Goal: Navigation & Orientation: Find specific page/section

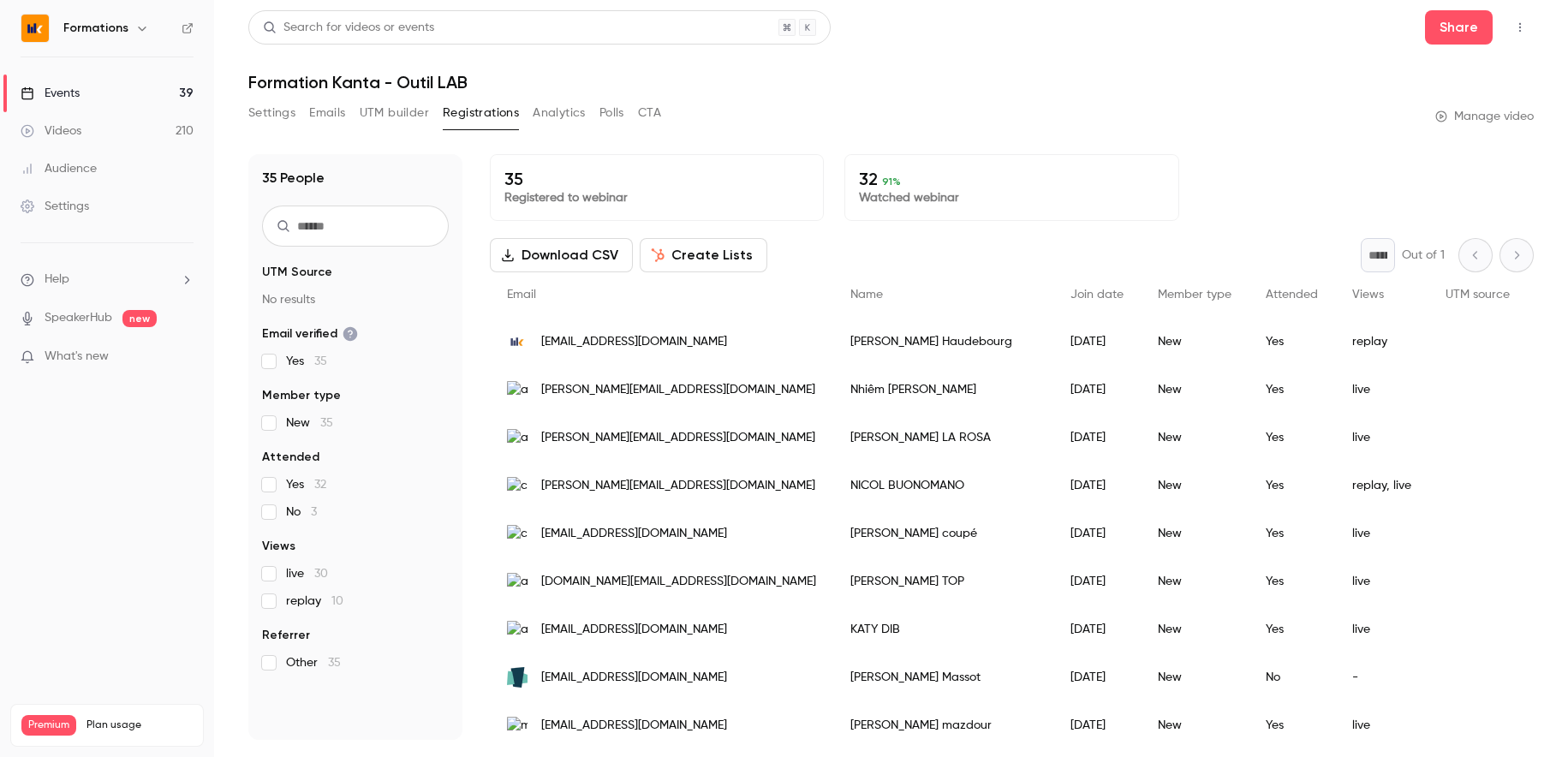
click at [51, 85] on div "Events" at bounding box center [50, 93] width 59 height 17
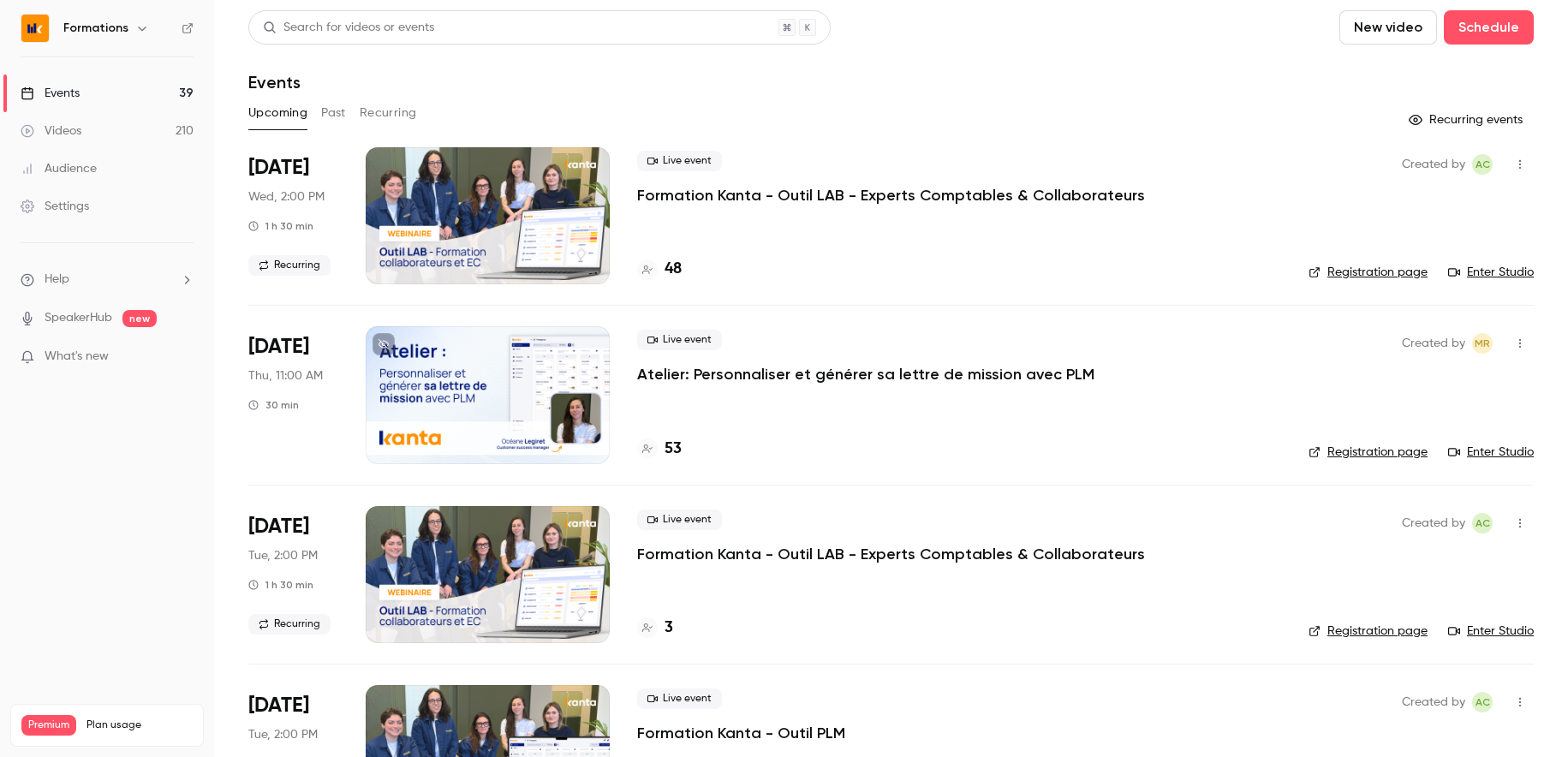
click at [326, 112] on button "Past" at bounding box center [333, 113] width 25 height 28
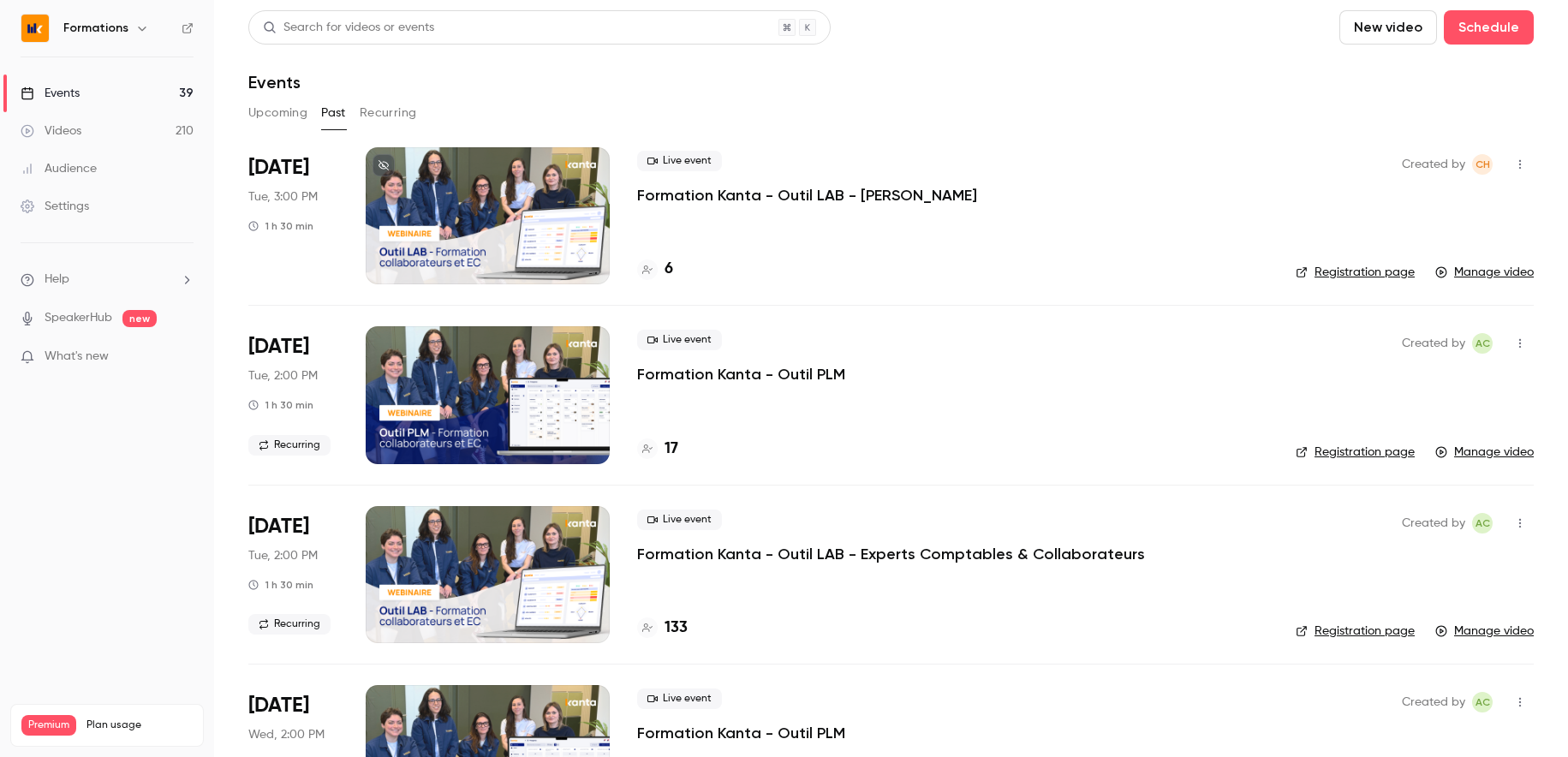
click at [280, 112] on button "Upcoming" at bounding box center [278, 113] width 59 height 28
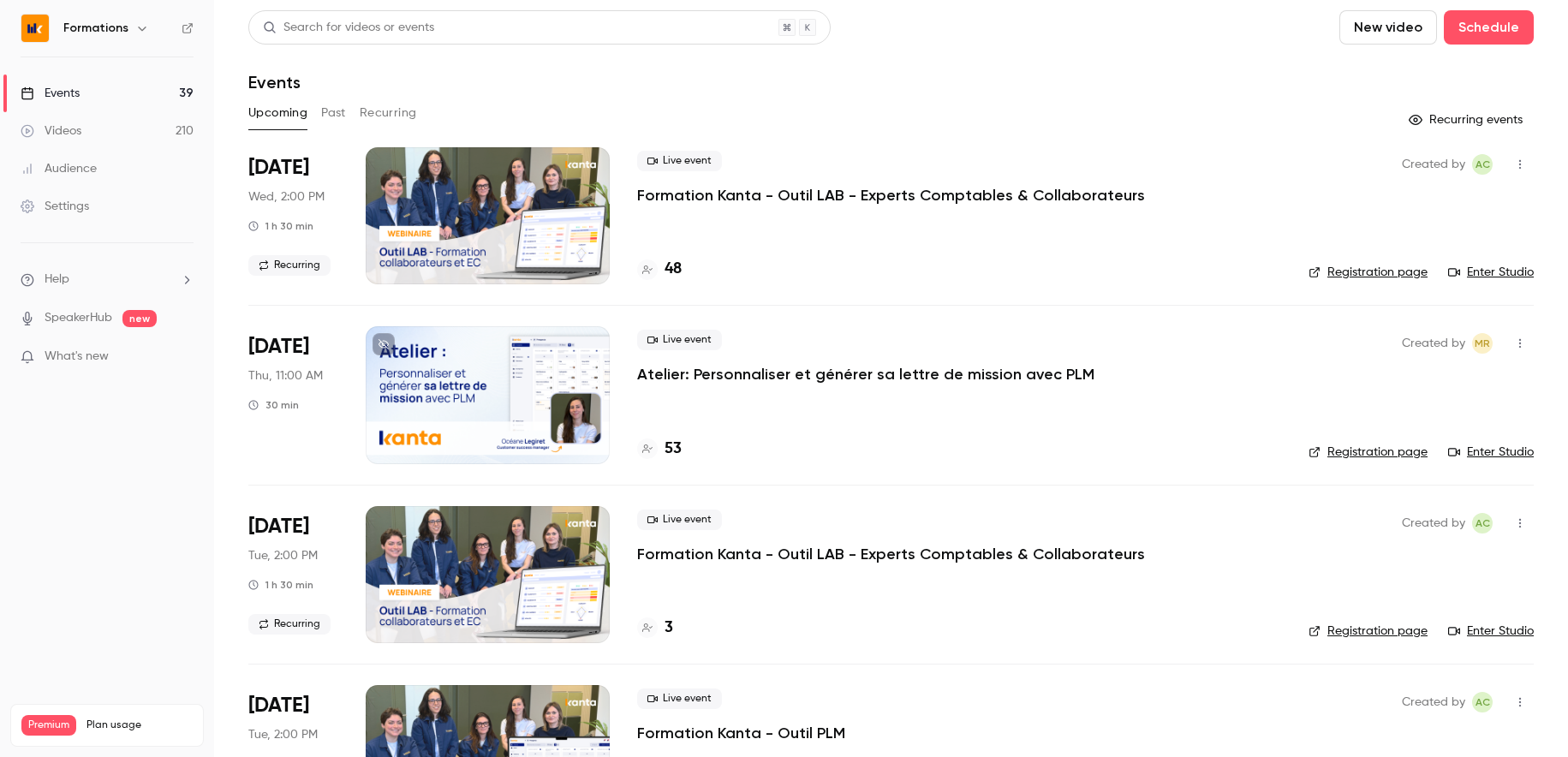
click at [395, 116] on button "Recurring" at bounding box center [388, 113] width 57 height 28
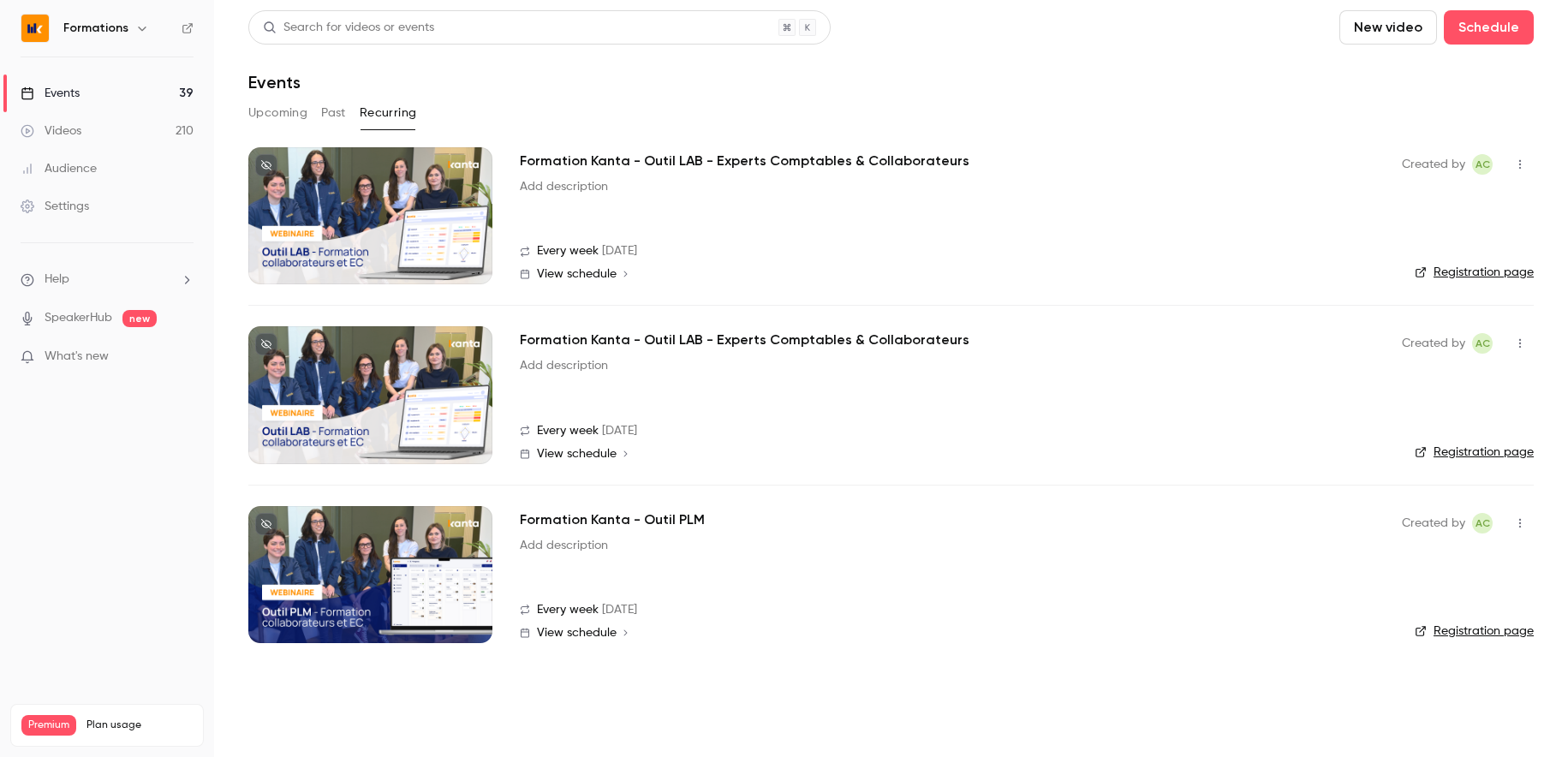
click at [149, 31] on button "button" at bounding box center [142, 29] width 20 height 20
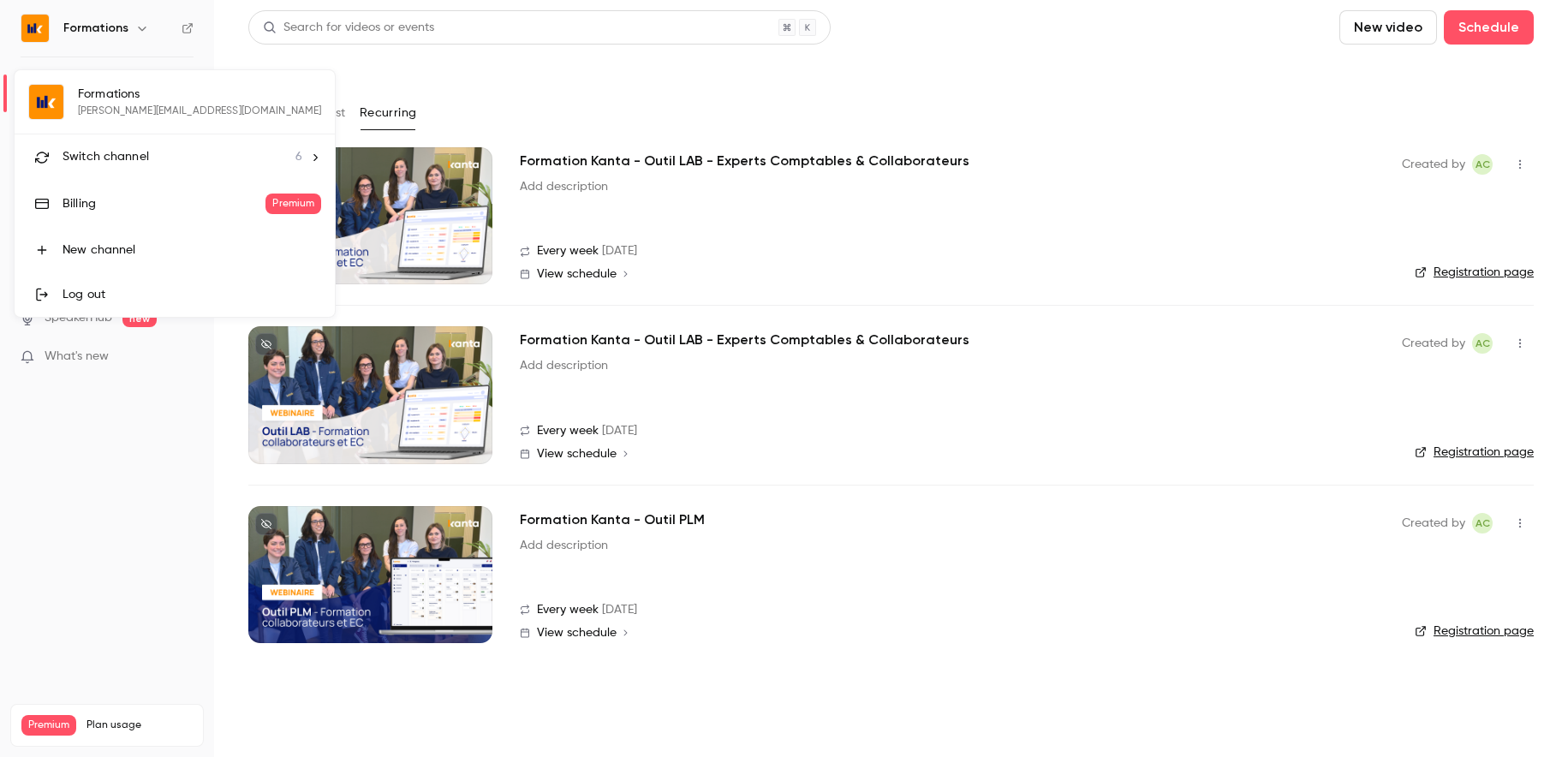
click at [134, 168] on li "Switch channel 6" at bounding box center [175, 156] width 320 height 45
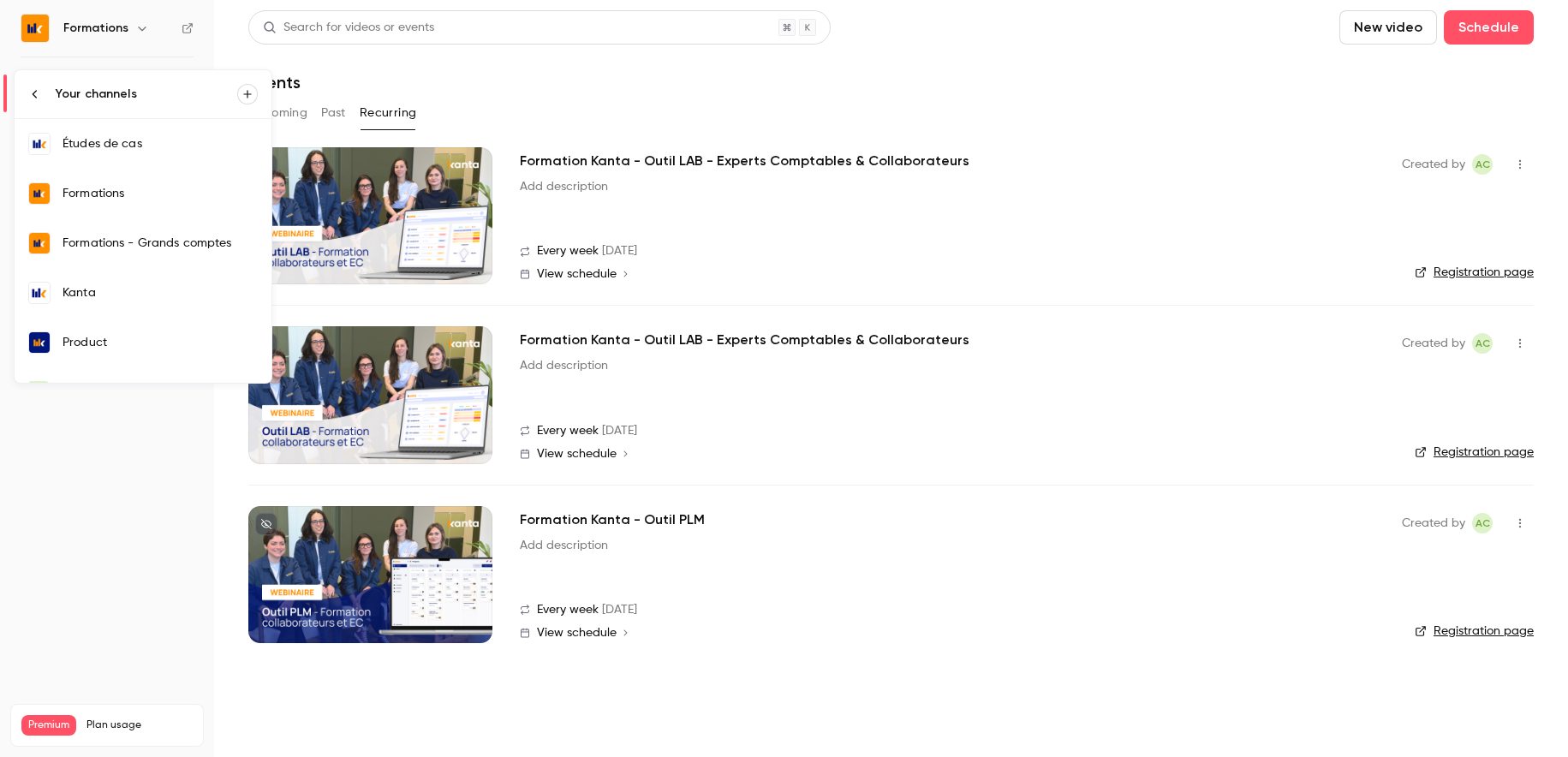
click at [112, 294] on div "Kanta" at bounding box center [160, 292] width 195 height 17
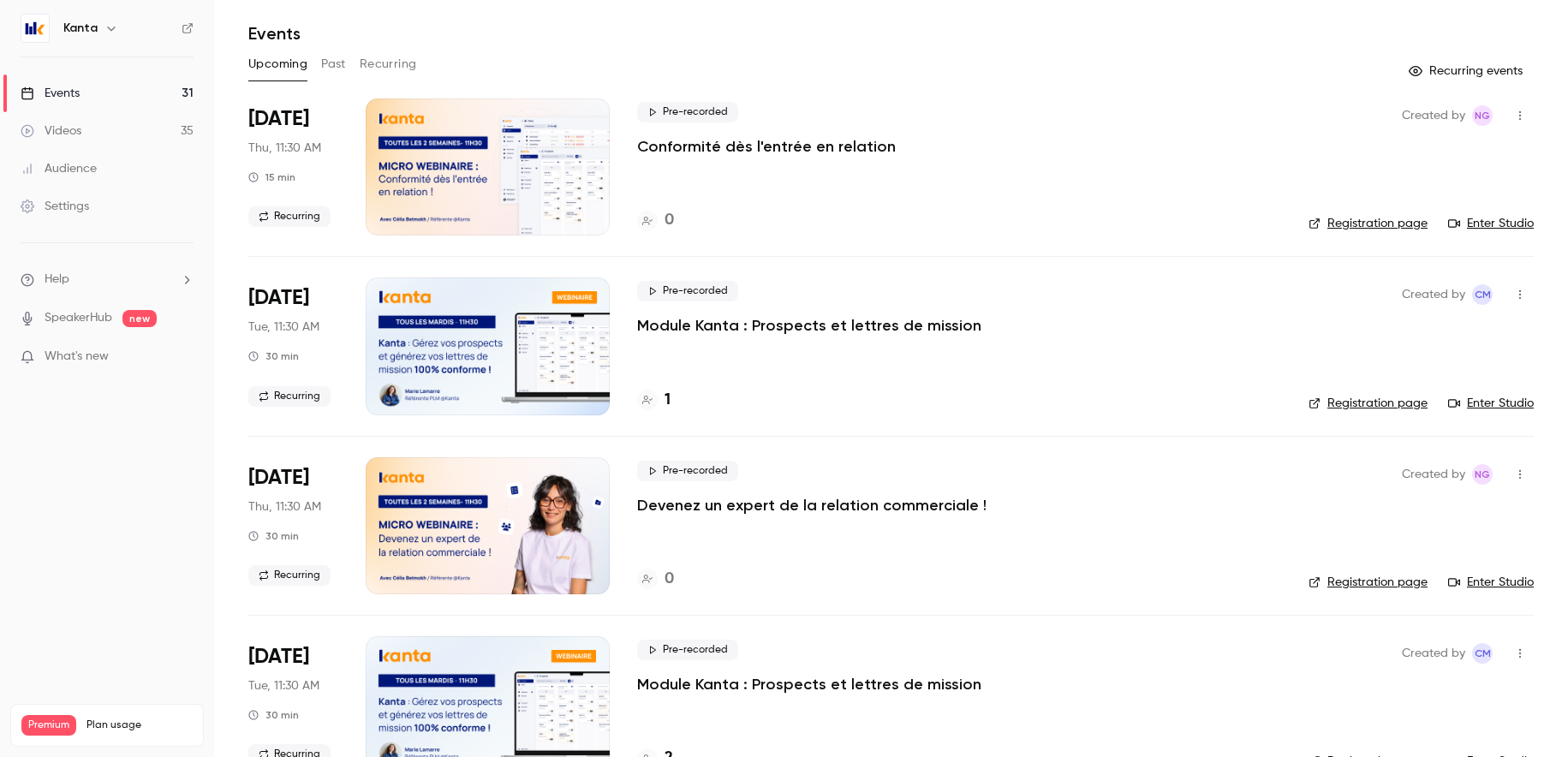
scroll to position [31, 0]
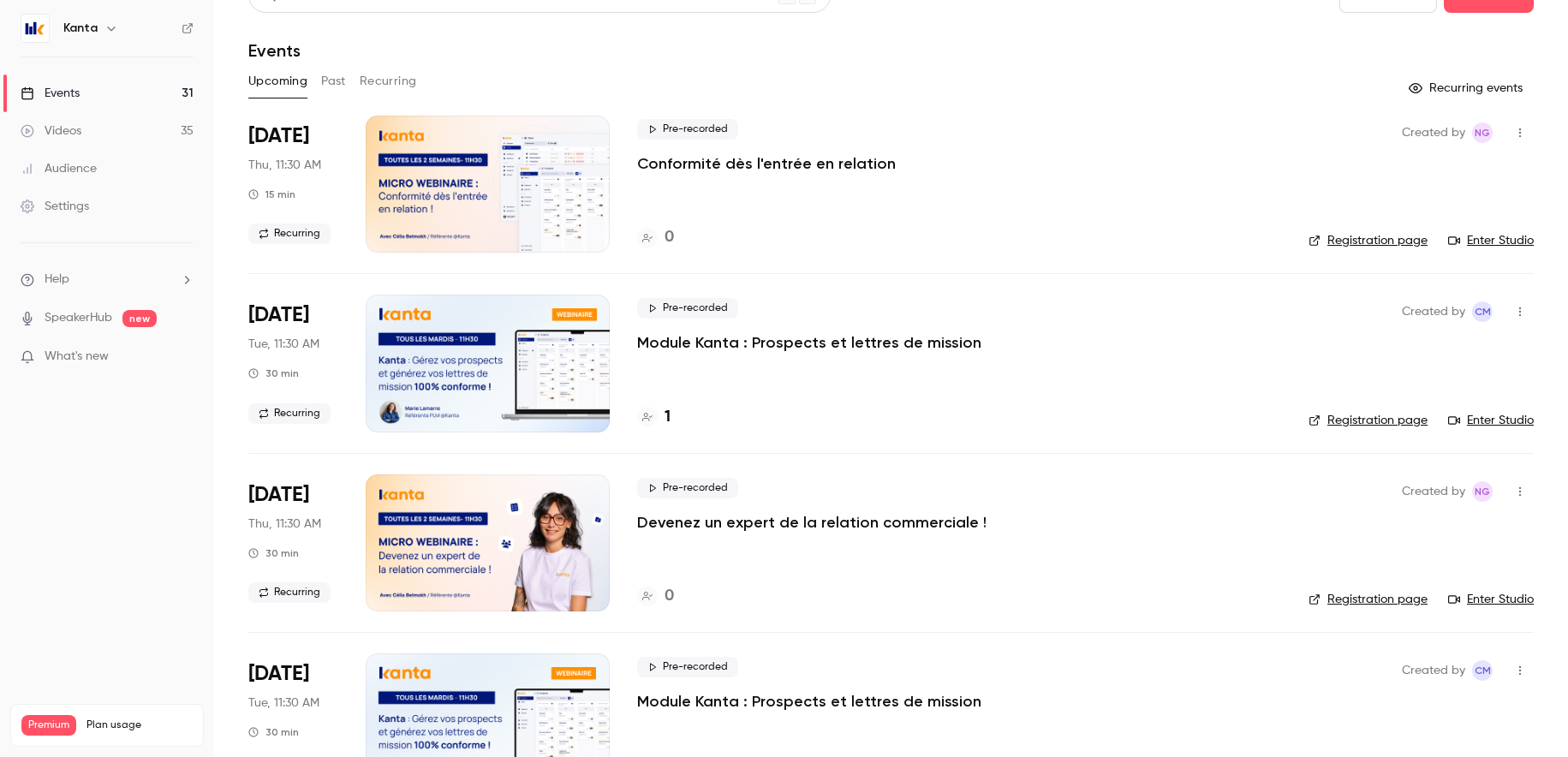
click at [373, 88] on button "Recurring" at bounding box center [388, 82] width 57 height 28
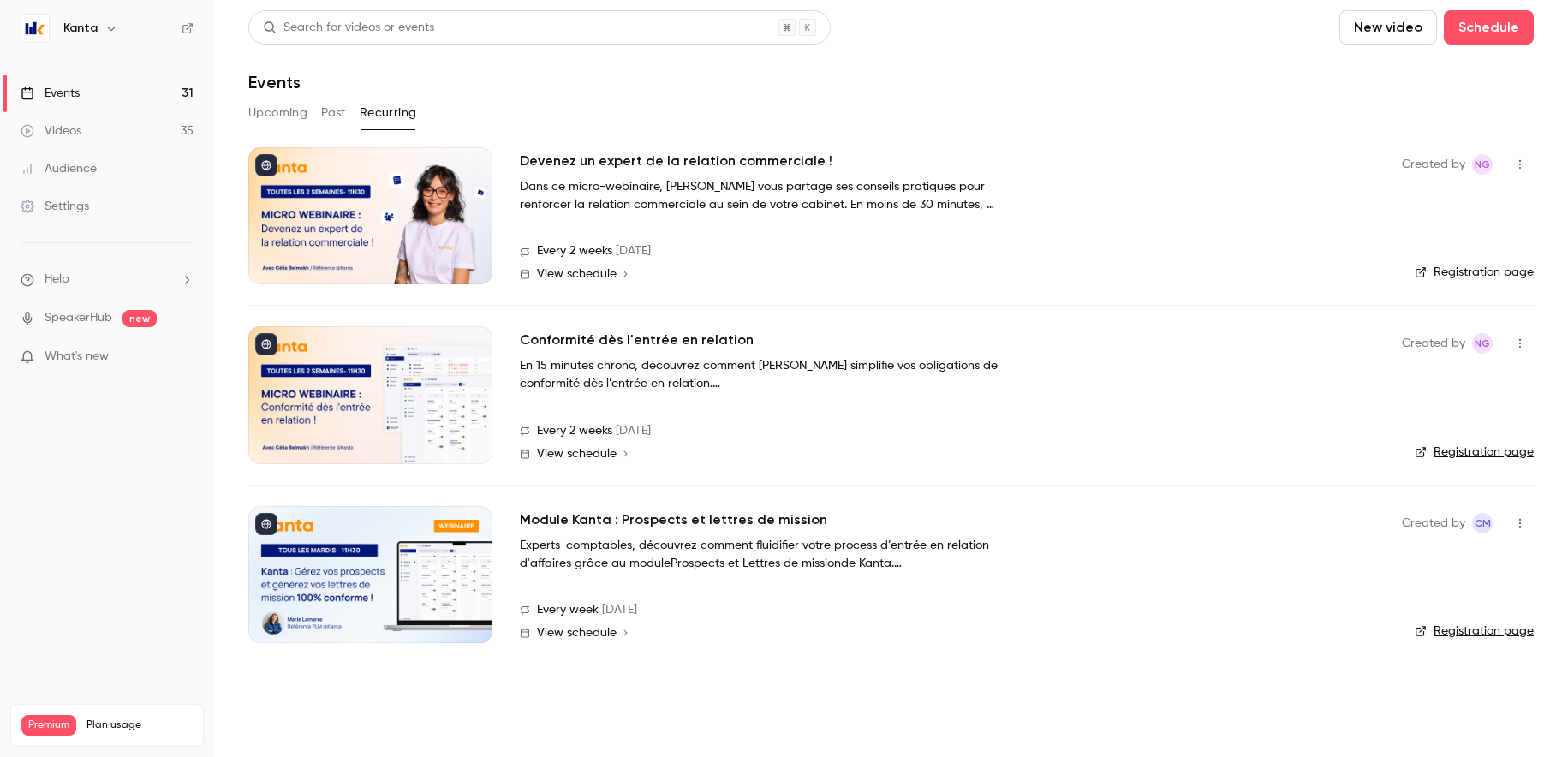
click at [587, 637] on span "View schedule" at bounding box center [577, 632] width 80 height 12
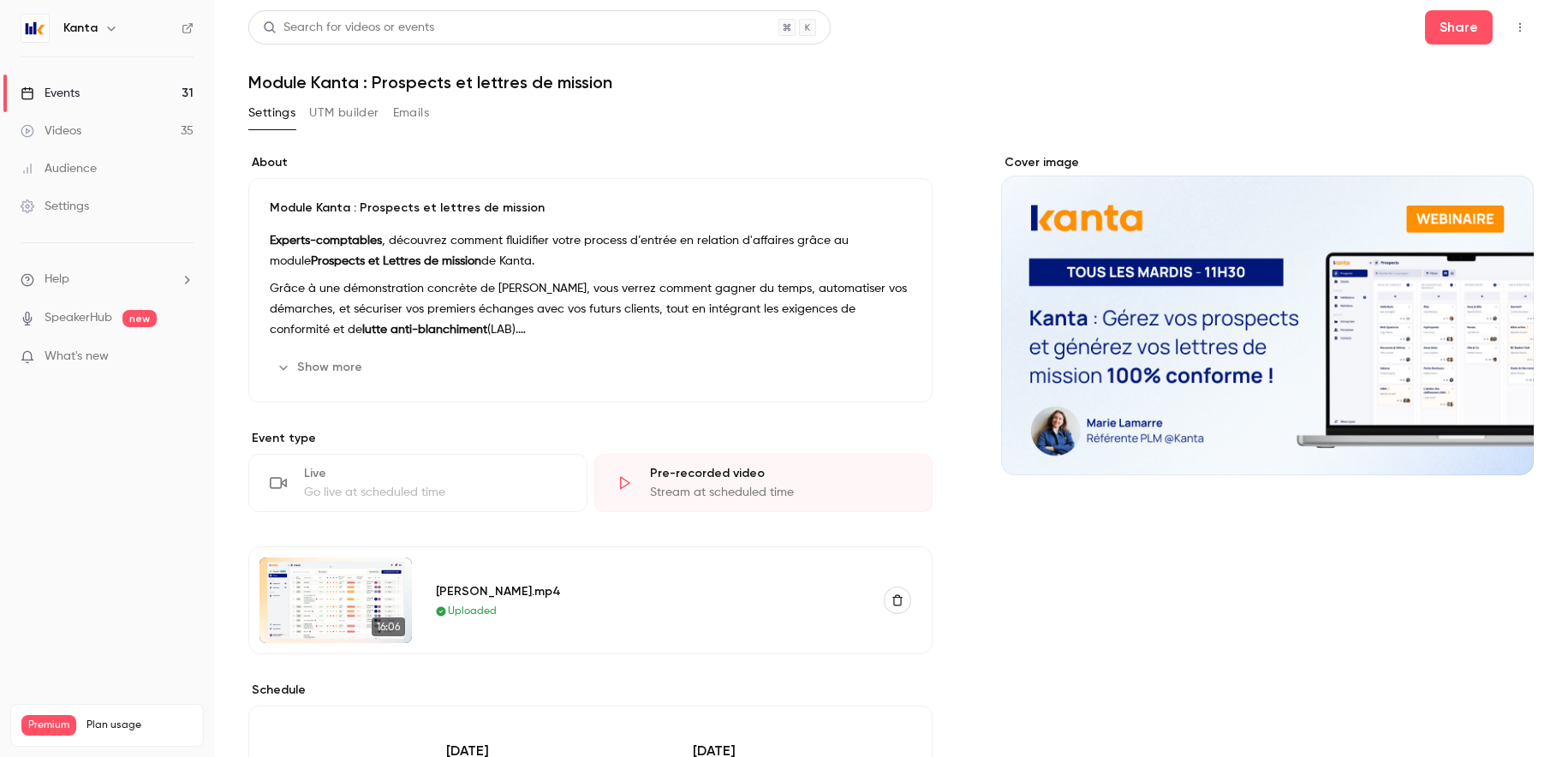
click at [257, 123] on button "Settings" at bounding box center [271, 113] width 47 height 28
click at [233, 56] on main "Search for videos or events Share Module Kanta : Prospects et lettres de missio…" at bounding box center [891, 378] width 1354 height 757
click at [154, 101] on link "Events 31" at bounding box center [107, 93] width 214 height 38
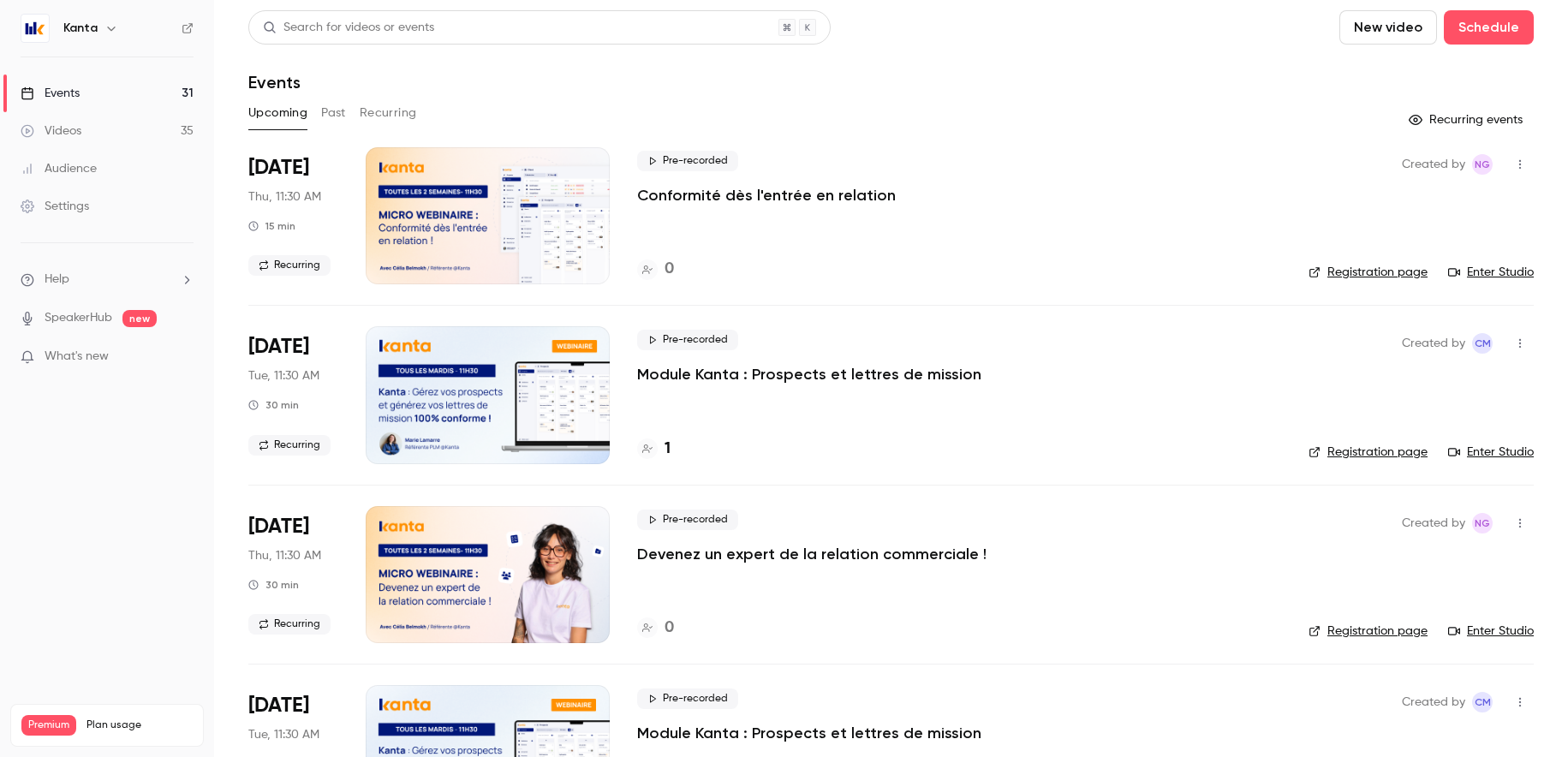
click at [380, 107] on button "Recurring" at bounding box center [388, 113] width 57 height 28
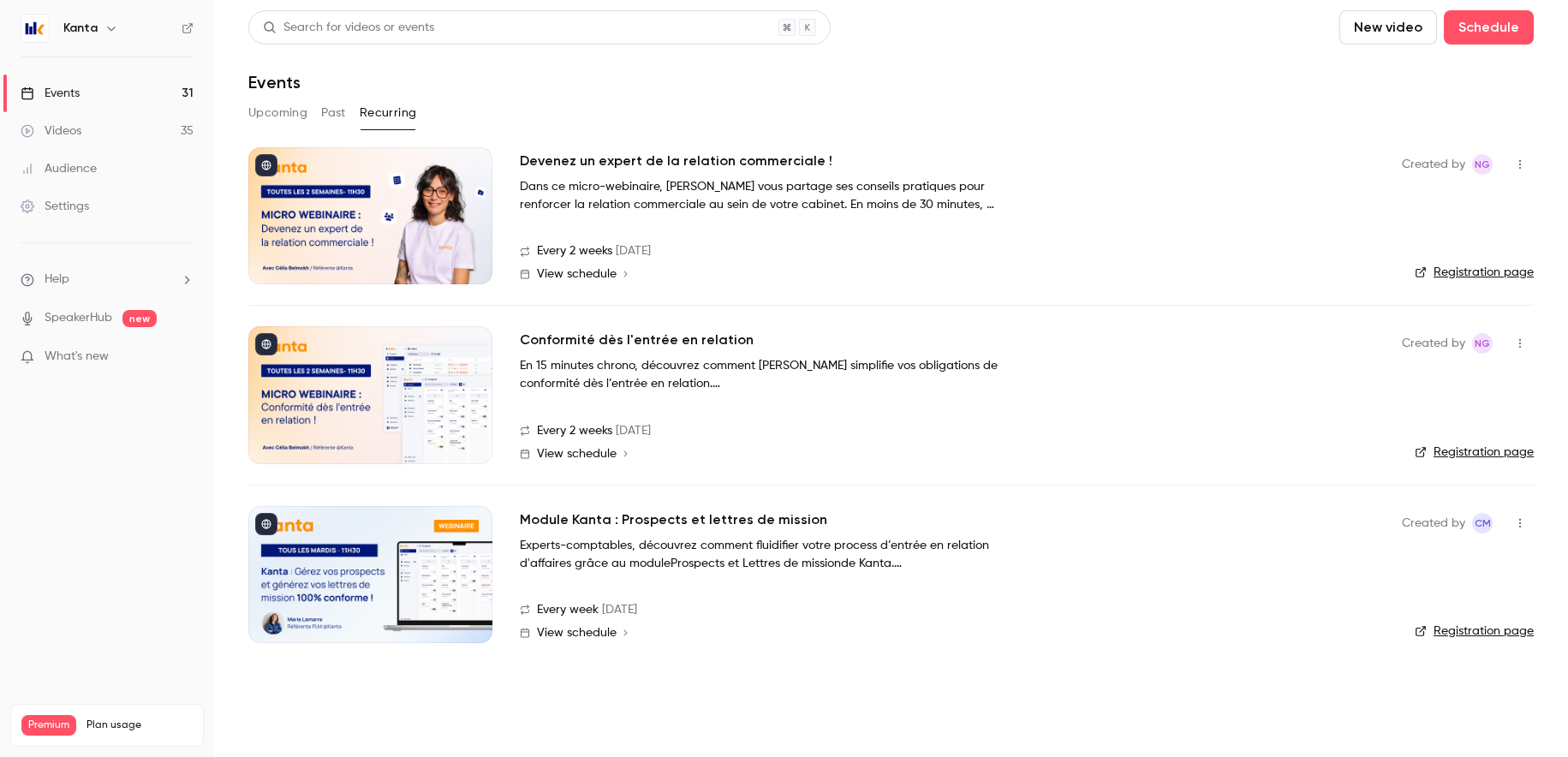
click at [1449, 624] on link "Registration page" at bounding box center [1473, 631] width 119 height 17
